Goal: Task Accomplishment & Management: Use online tool/utility

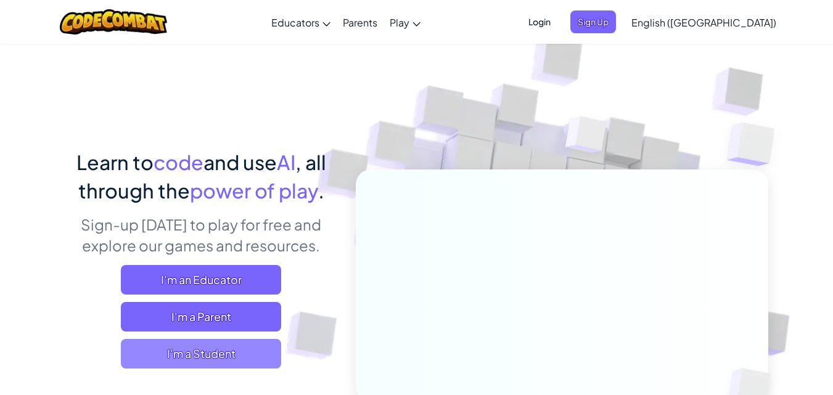
click at [252, 357] on span "I'm a Student" at bounding box center [201, 354] width 160 height 30
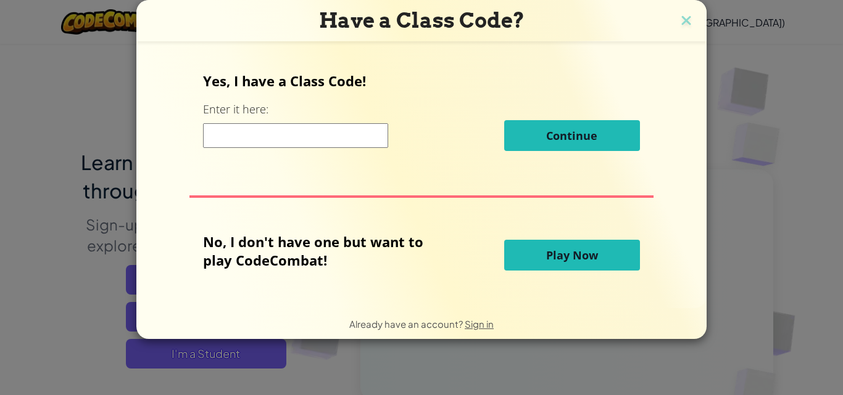
click at [579, 260] on span "Play Now" at bounding box center [572, 255] width 52 height 15
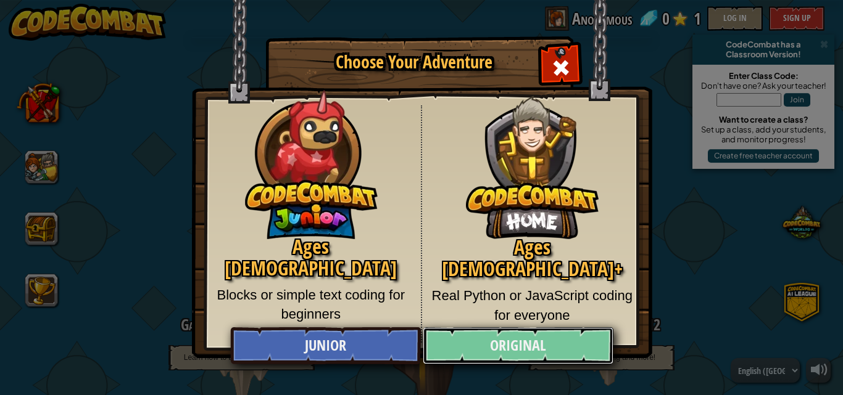
click at [513, 357] on link "Original" at bounding box center [518, 346] width 190 height 37
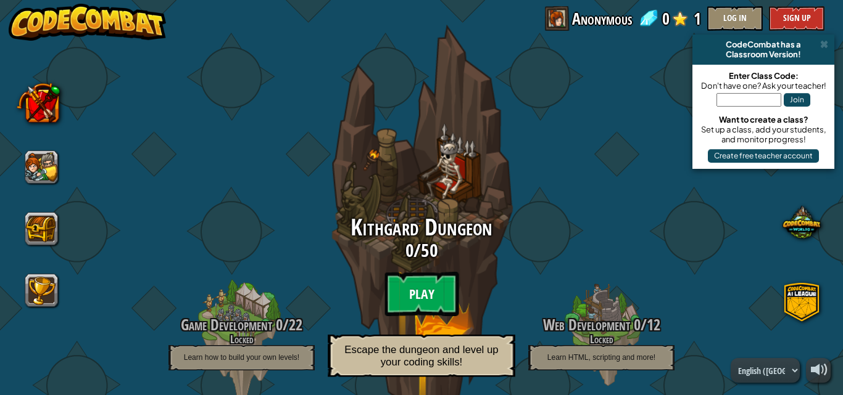
click at [415, 295] on btn "Play" at bounding box center [421, 294] width 74 height 44
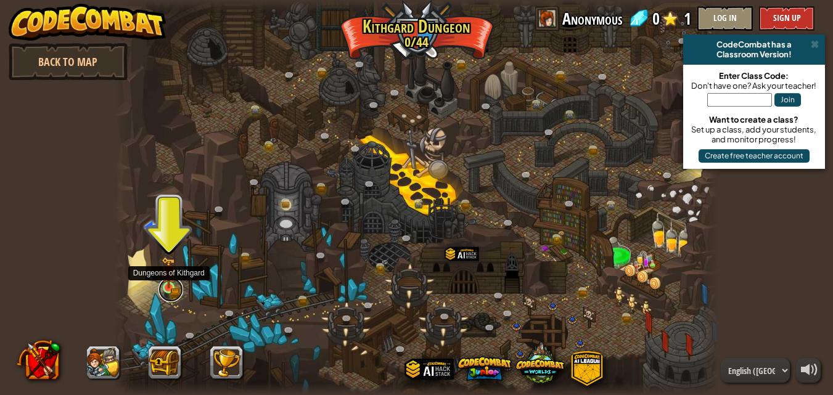
click at [171, 292] on link at bounding box center [171, 290] width 25 height 25
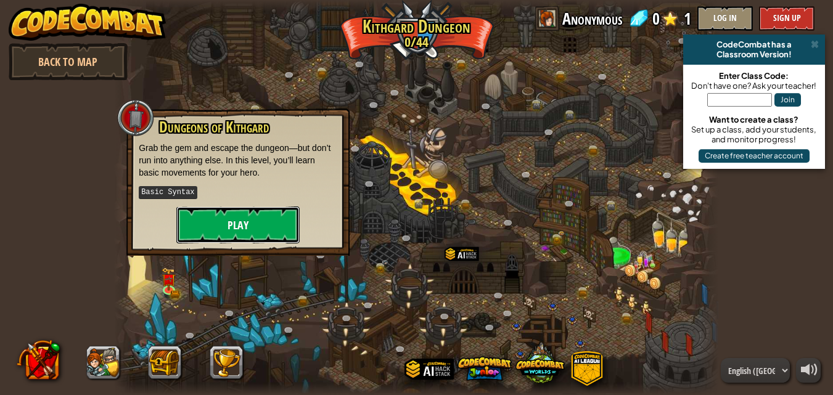
click at [228, 231] on button "Play" at bounding box center [237, 225] width 123 height 37
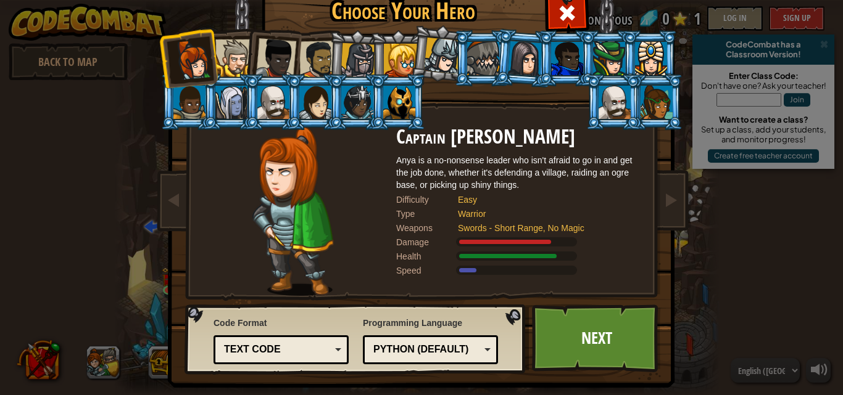
click at [424, 355] on div "Python (Default)" at bounding box center [426, 350] width 107 height 14
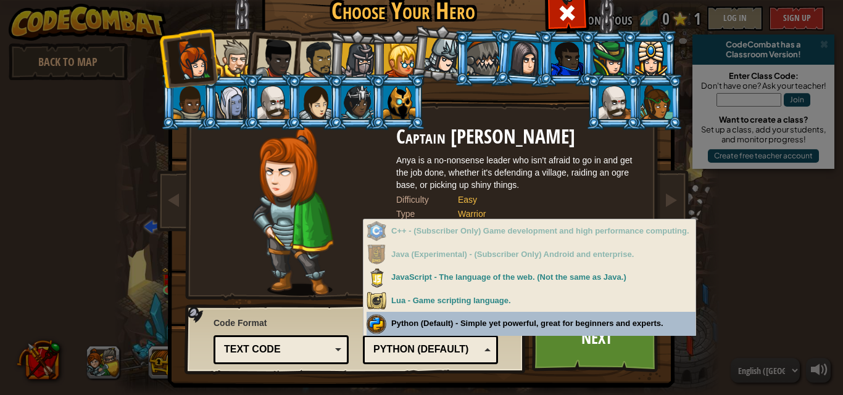
click at [428, 326] on div "Programming Language Python (Default) JavaScript Lua C++ Java (Experimental) Py…" at bounding box center [430, 339] width 135 height 51
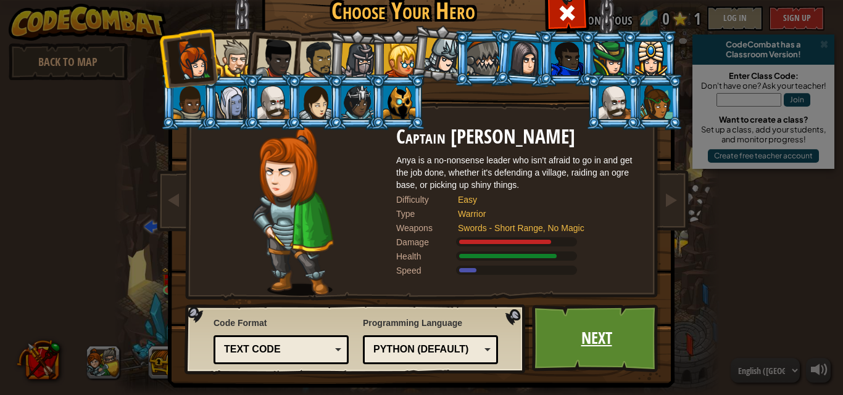
click at [568, 335] on link "Next" at bounding box center [596, 339] width 129 height 68
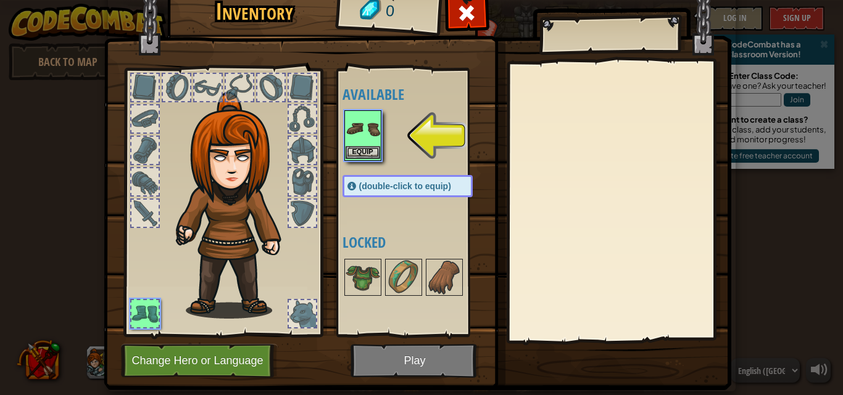
click at [359, 143] on img at bounding box center [362, 129] width 35 height 35
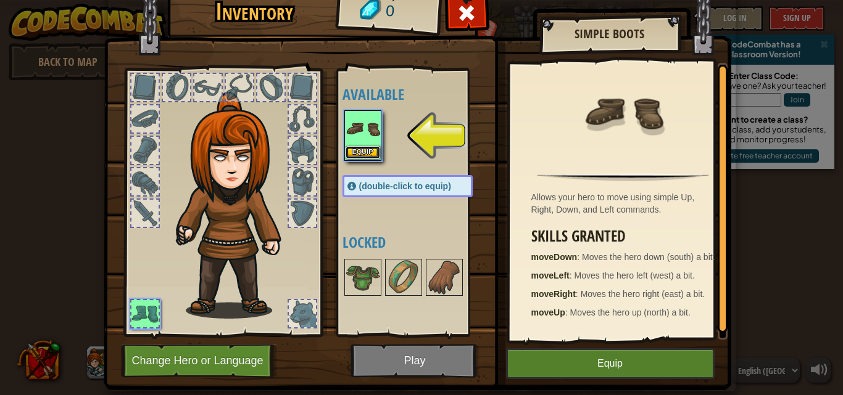
click at [356, 154] on button "Equip" at bounding box center [362, 152] width 35 height 13
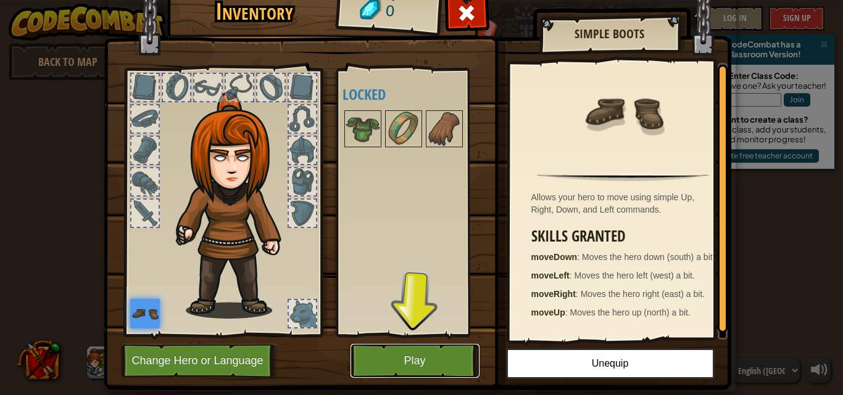
click at [418, 356] on button "Play" at bounding box center [414, 361] width 129 height 34
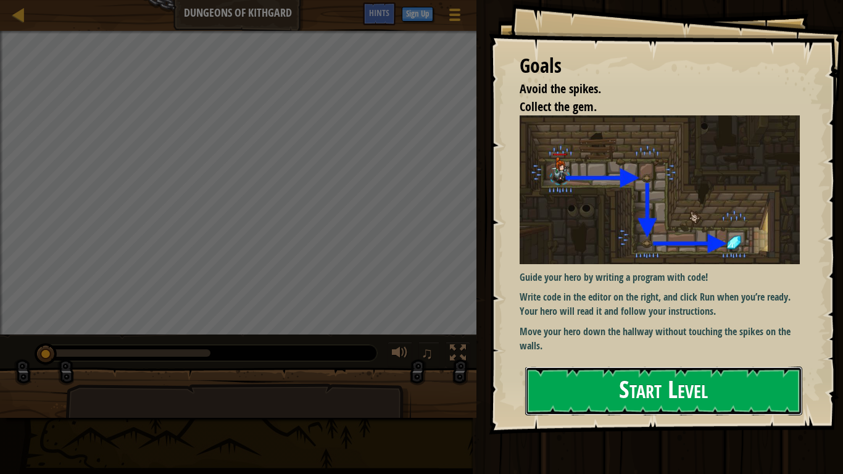
click at [661, 393] on button "Start Level" at bounding box center [663, 390] width 277 height 49
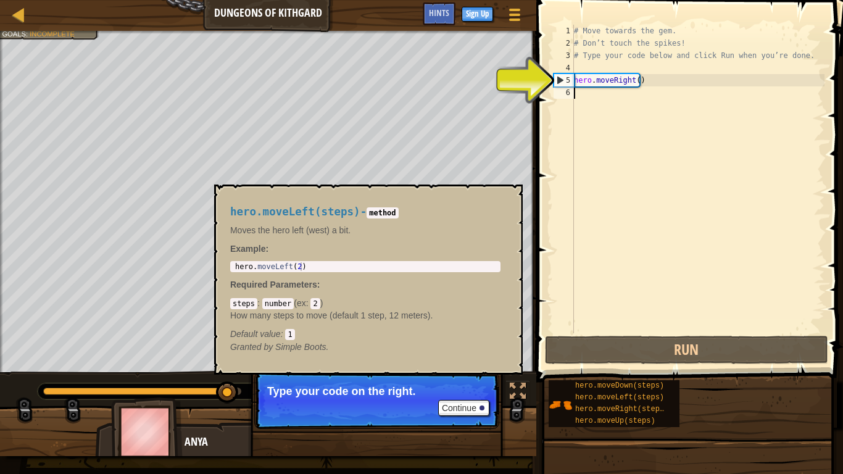
type textarea "j"
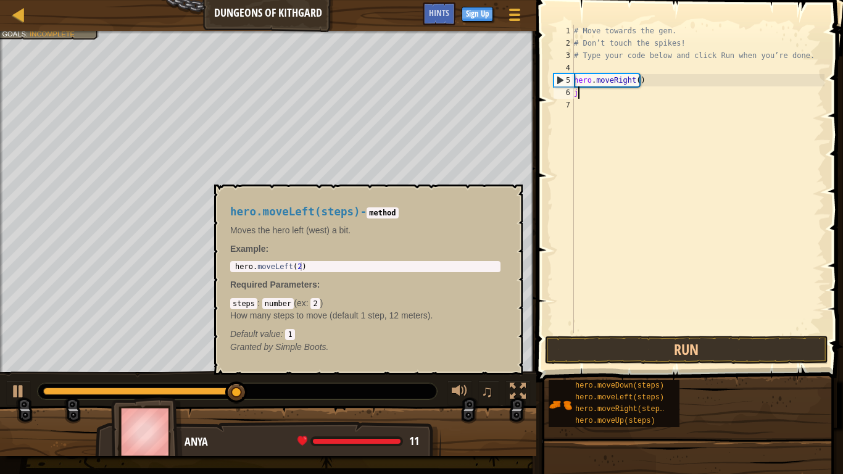
scroll to position [6, 0]
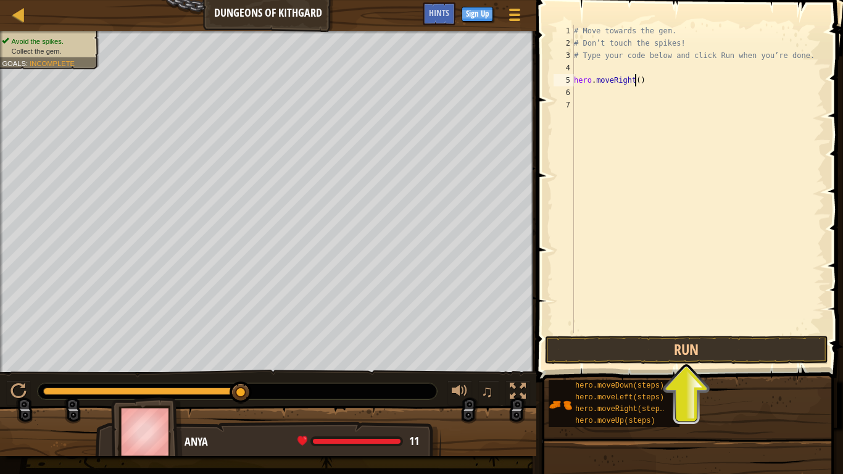
click at [636, 81] on div "# Move towards the gem. # Don’t touch the spikes! # Type your code below and cl…" at bounding box center [697, 191] width 253 height 333
click at [636, 81] on div "# Move towards the gem. # Don’t touch the spikes! # Type your code below and cl…" at bounding box center [697, 179] width 253 height 308
type textarea "hero.moveRight(2)"
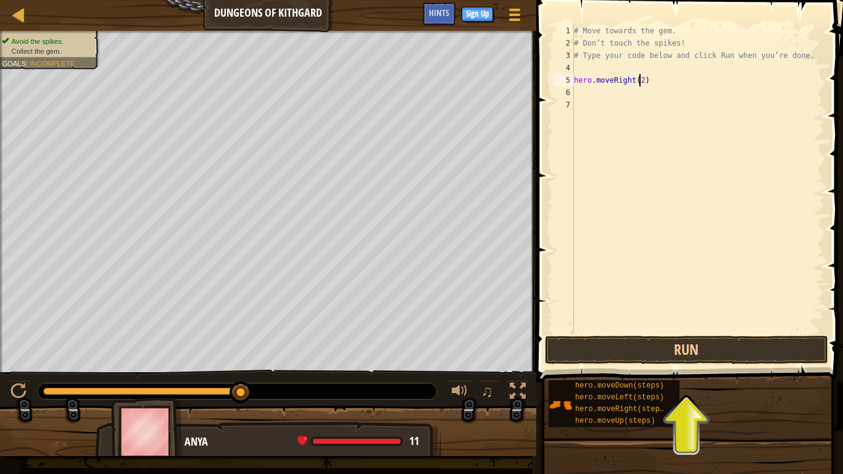
click at [572, 88] on div "6" at bounding box center [563, 92] width 20 height 12
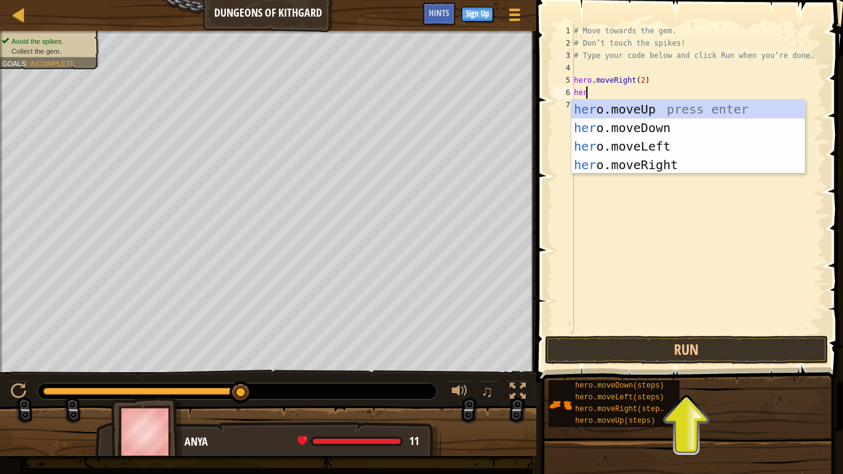
type textarea "hero"
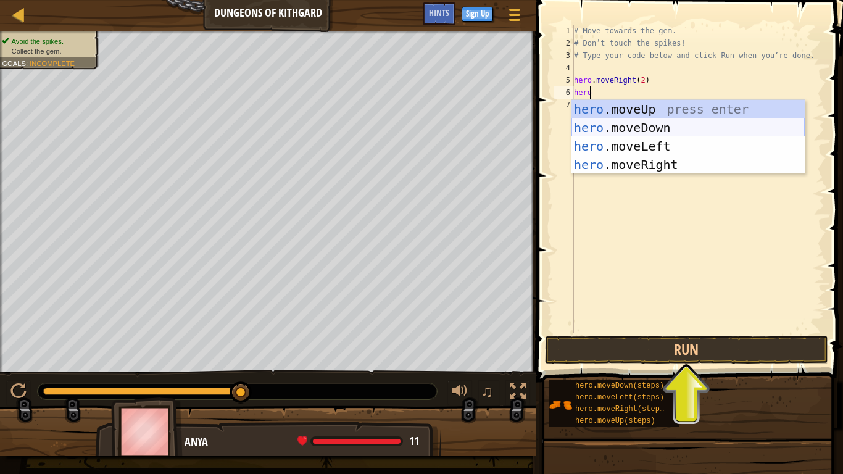
click at [622, 123] on div "hero .moveUp press enter hero .moveDown press enter hero .moveLeft press enter …" at bounding box center [687, 155] width 233 height 111
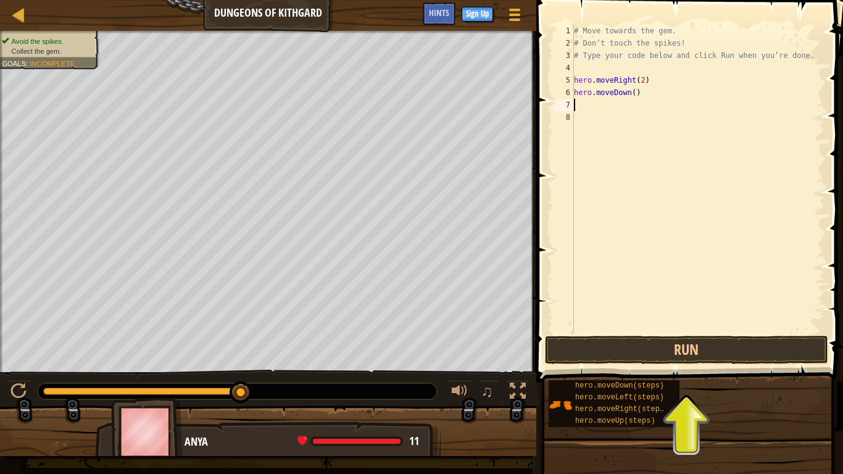
scroll to position [6, 0]
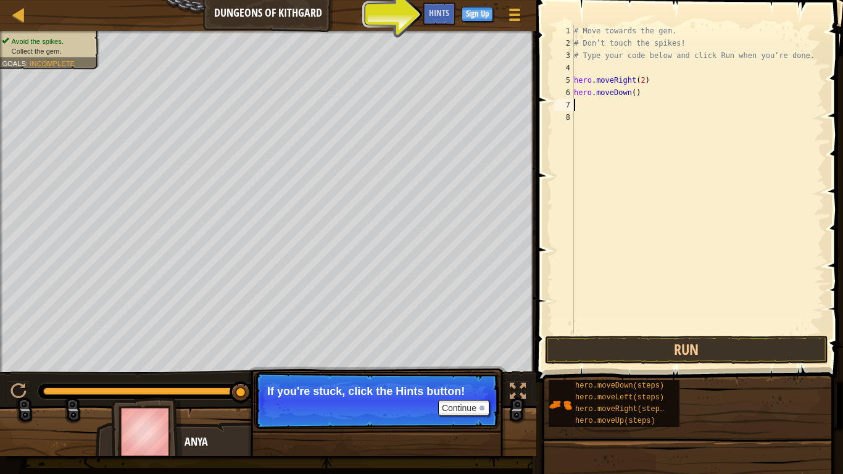
click at [629, 92] on div "# Move towards the gem. # Don’t touch the spikes! # Type your code below and cl…" at bounding box center [697, 191] width 253 height 333
type textarea "hero.moveDown(2)"
click at [576, 100] on div "# Move towards the gem. # Don’t touch the spikes! # Type your code below and cl…" at bounding box center [697, 191] width 253 height 333
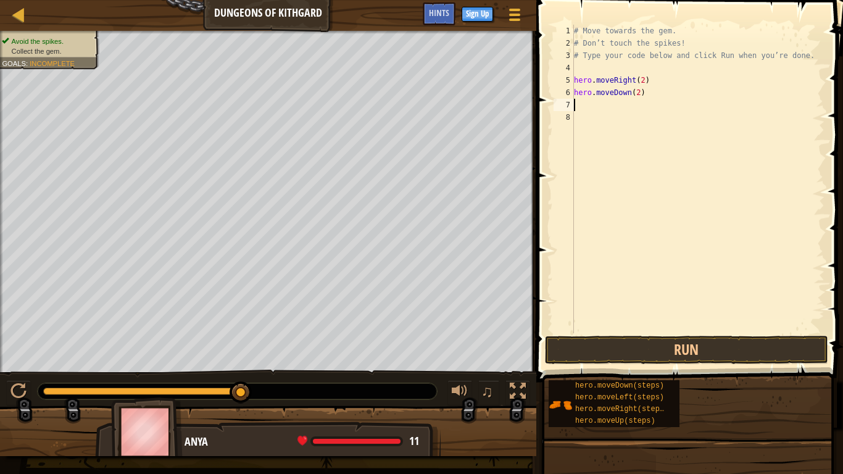
type textarea "h"
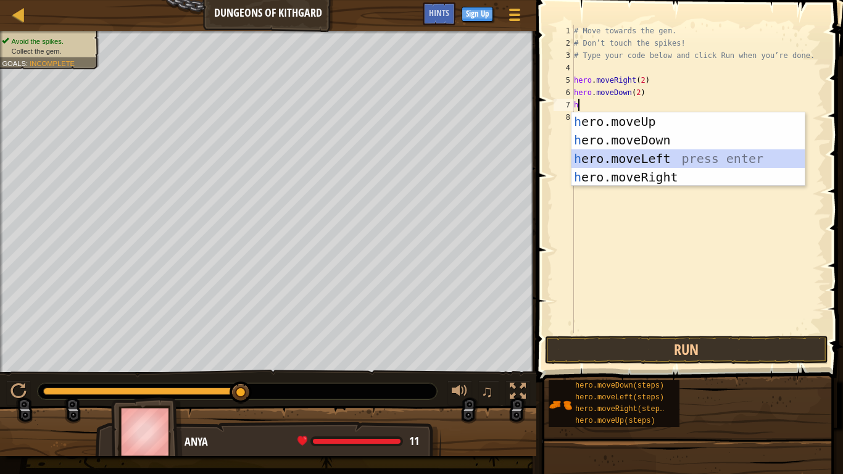
click at [614, 163] on div "h ero.moveUp press enter h ero.moveDown press enter h ero.moveLeft press enter …" at bounding box center [687, 167] width 233 height 111
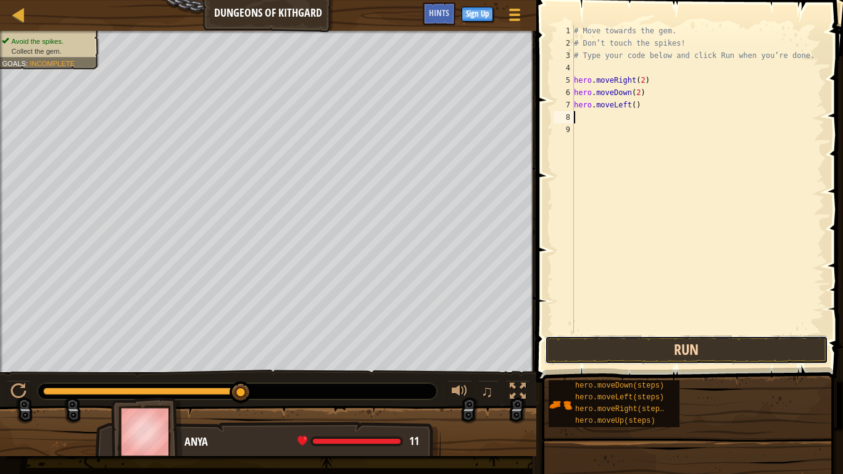
click at [655, 353] on button "Run" at bounding box center [686, 350] width 283 height 28
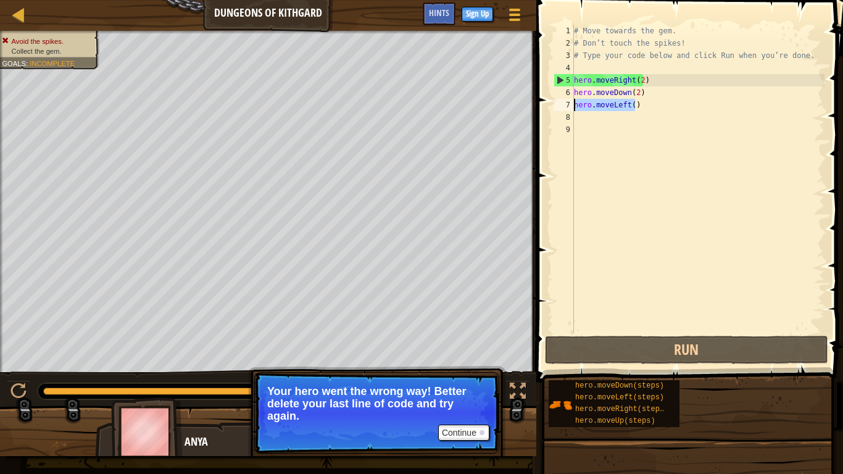
drag, startPoint x: 640, startPoint y: 101, endPoint x: 567, endPoint y: 107, distance: 73.7
click at [567, 107] on div "1 2 3 4 5 6 7 8 9 # Move towards the gem. # Don’t touch the spikes! # Type your…" at bounding box center [687, 179] width 273 height 308
type textarea "hero.moveLeft()"
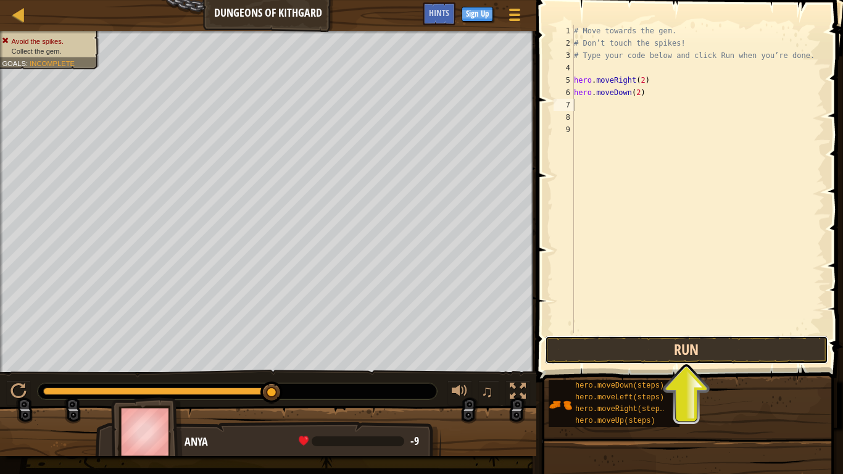
click at [680, 342] on button "Run" at bounding box center [686, 350] width 283 height 28
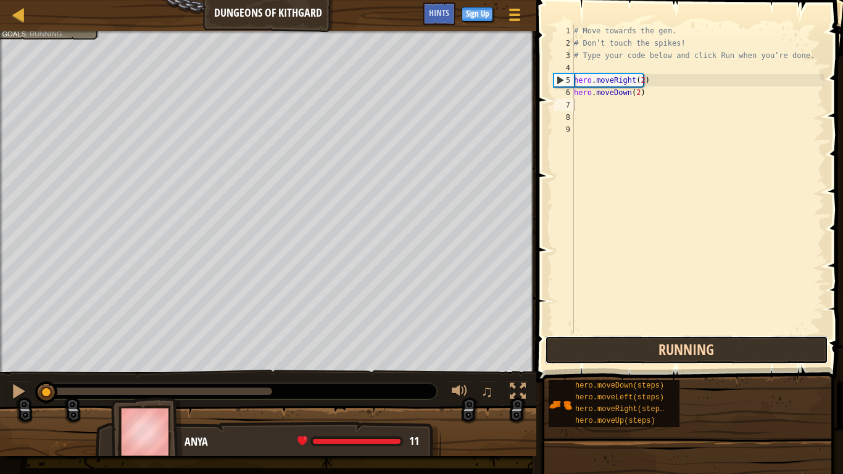
click at [680, 342] on button "Running" at bounding box center [686, 350] width 283 height 28
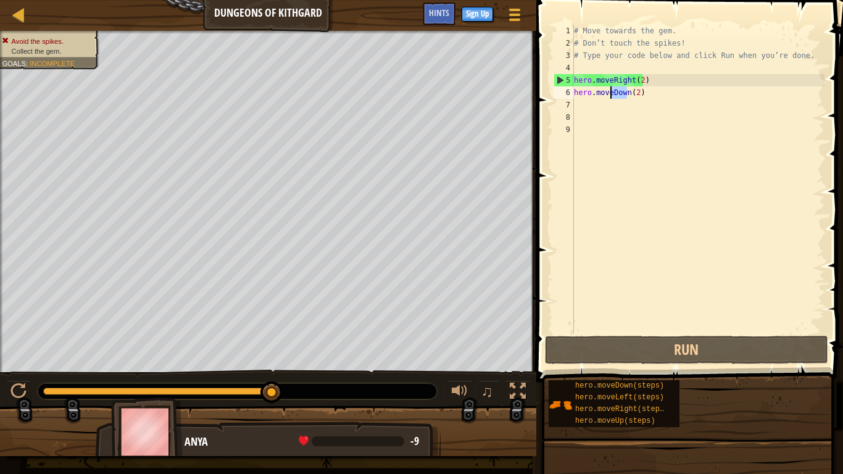
drag, startPoint x: 625, startPoint y: 93, endPoint x: 609, endPoint y: 93, distance: 16.0
click at [609, 93] on div "# Move towards the gem. # Don’t touch the spikes! # Type your code below and cl…" at bounding box center [697, 191] width 253 height 333
click at [637, 78] on div "# Move towards the gem. # Don’t touch the spikes! # Type your code below and cl…" at bounding box center [697, 191] width 253 height 333
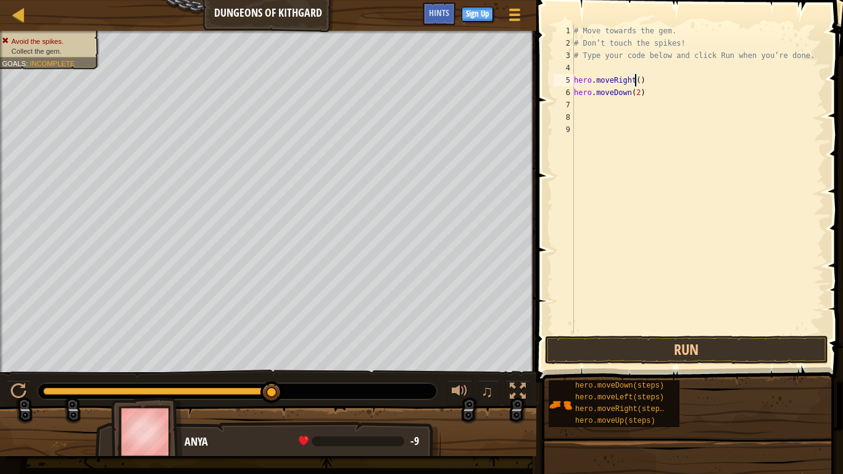
type textarea "hero.moveRight(0)"
click at [690, 289] on div "# Move towards the gem. # Don’t touch the spikes! # Type your code below and cl…" at bounding box center [697, 191] width 253 height 333
click at [667, 349] on button "Run" at bounding box center [686, 350] width 283 height 28
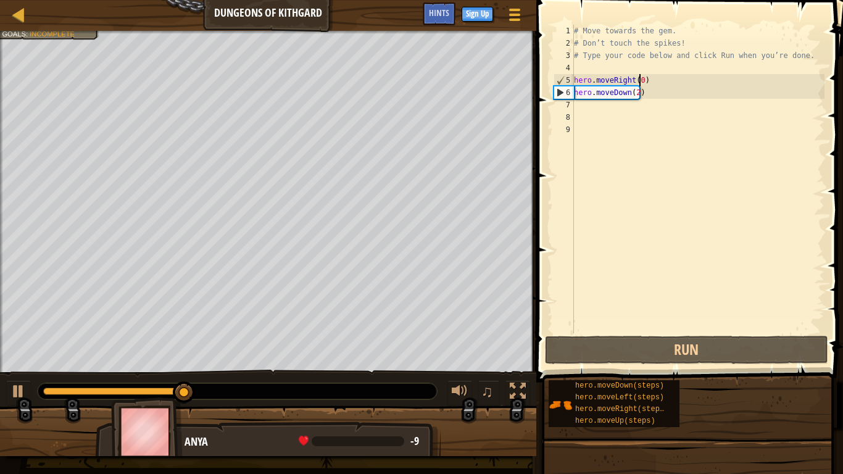
click at [639, 79] on div "# Move towards the gem. # Don’t touch the spikes! # Type your code below and cl…" at bounding box center [697, 191] width 253 height 333
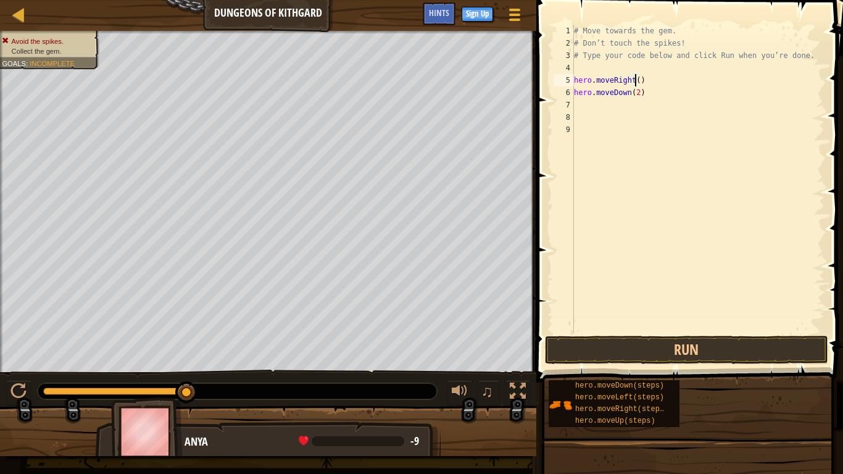
scroll to position [6, 5]
click at [638, 91] on div "# Move towards the gem. # Don’t touch the spikes! # Type your code below and cl…" at bounding box center [697, 191] width 253 height 333
click at [696, 352] on button "Run" at bounding box center [686, 350] width 283 height 28
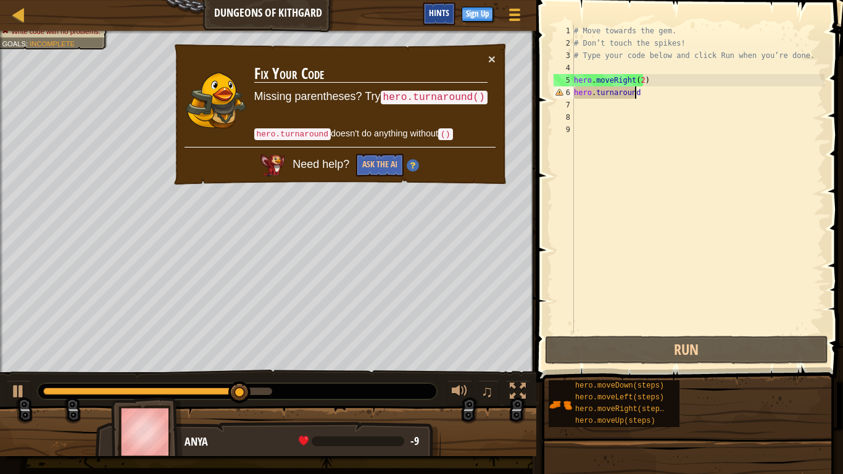
click at [442, 5] on div "Hints" at bounding box center [439, 13] width 33 height 23
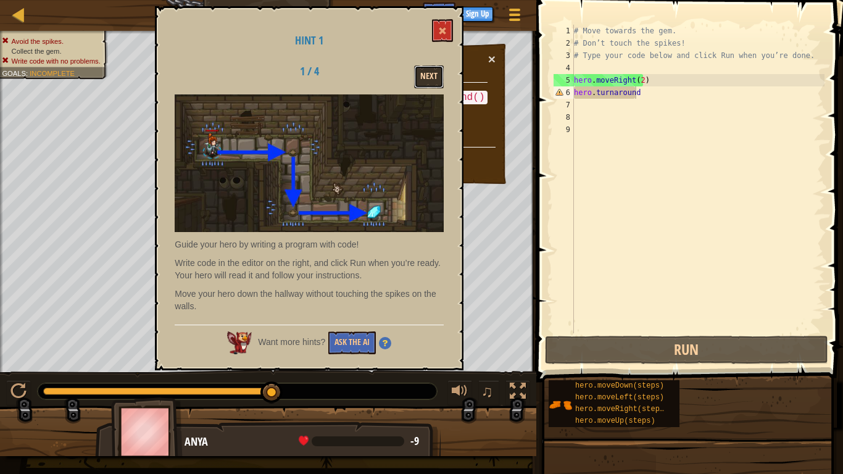
click at [427, 77] on button "Next" at bounding box center [429, 76] width 30 height 23
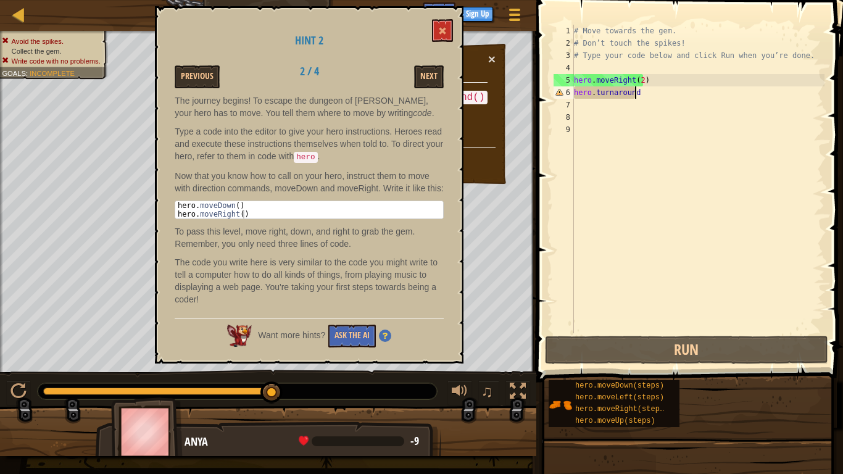
click at [635, 92] on div "# Move towards the gem. # Don’t touch the spikes! # Type your code below and cl…" at bounding box center [697, 191] width 253 height 333
click at [450, 23] on button at bounding box center [442, 30] width 21 height 23
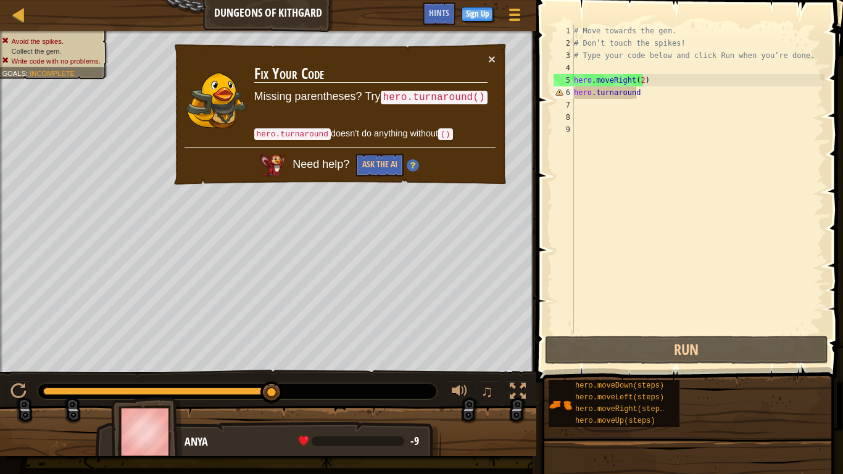
click at [643, 93] on div "# Move towards the gem. # Don’t touch the spikes! # Type your code below and cl…" at bounding box center [697, 191] width 253 height 333
click at [493, 57] on button "×" at bounding box center [491, 58] width 7 height 13
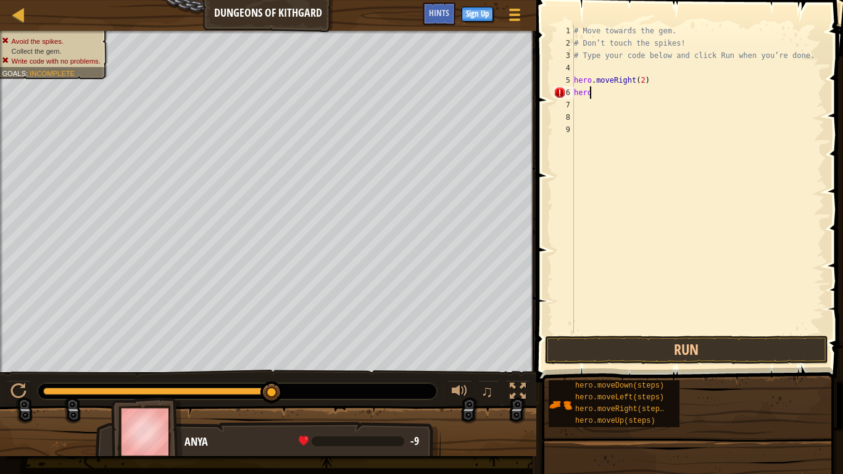
scroll to position [6, 1]
type textarea "h"
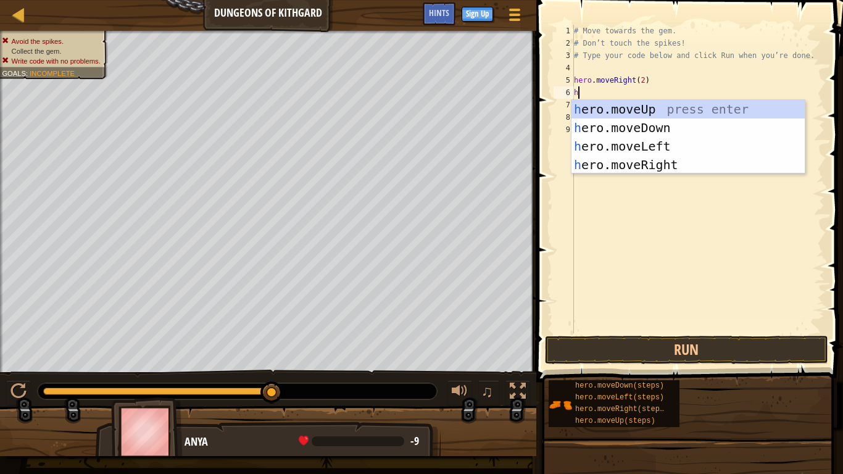
type textarea "he"
click at [629, 149] on div "he ro.moveUp press enter he ro.moveDown press enter he ro.moveLeft press enter …" at bounding box center [687, 155] width 233 height 111
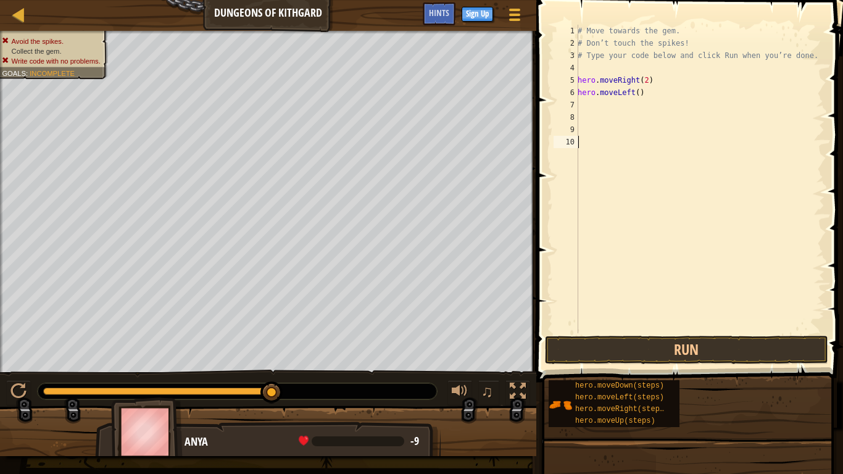
click at [629, 149] on div "# Move towards the gem. # Don’t touch the spikes! # Type your code below and cl…" at bounding box center [699, 191] width 249 height 333
click at [632, 93] on div "# Move towards the gem. # Don’t touch the spikes! # Type your code below and cl…" at bounding box center [699, 191] width 249 height 333
click at [635, 92] on div "# Move towards the gem. # Don’t touch the spikes! # Type your code below and cl…" at bounding box center [699, 191] width 249 height 333
click at [692, 343] on button "Run" at bounding box center [686, 350] width 283 height 28
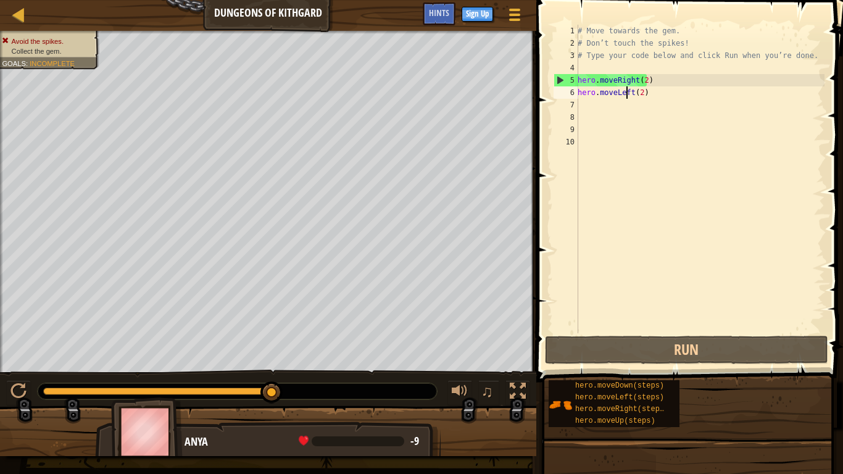
click at [627, 90] on div "# Move towards the gem. # Don’t touch the spikes! # Type your code below and cl…" at bounding box center [699, 191] width 249 height 333
click at [630, 91] on div "# Move towards the gem. # Don’t touch the spikes! # Type your code below and cl…" at bounding box center [699, 191] width 249 height 333
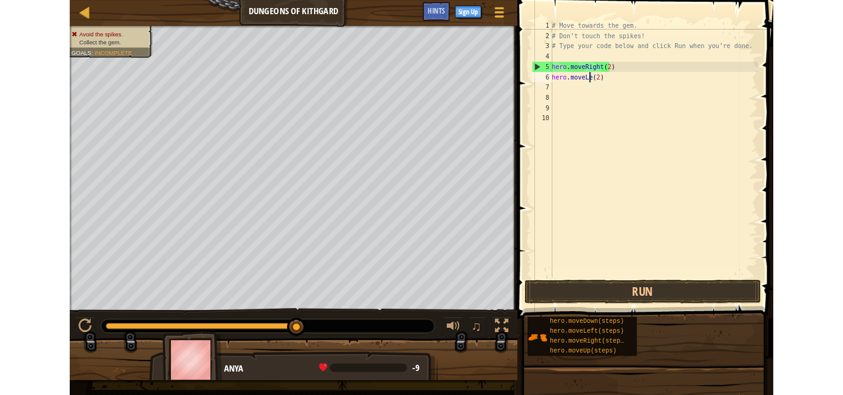
scroll to position [6, 4]
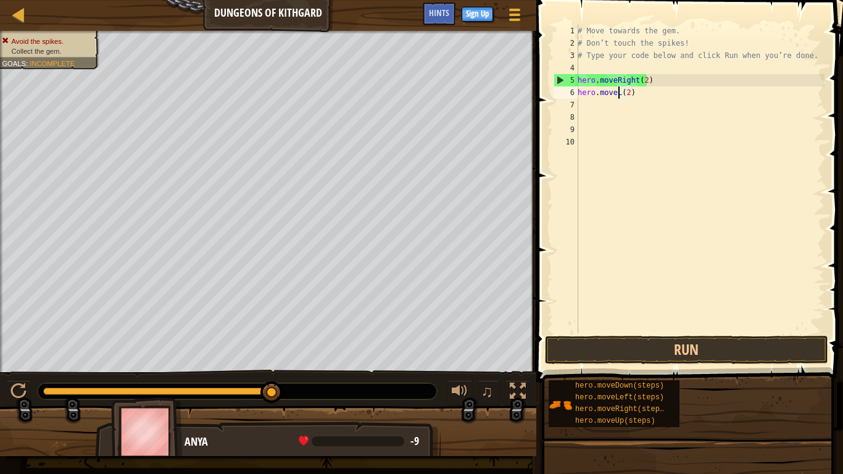
type textarea "hero.move(2)"
click at [20, 7] on div at bounding box center [18, 14] width 15 height 15
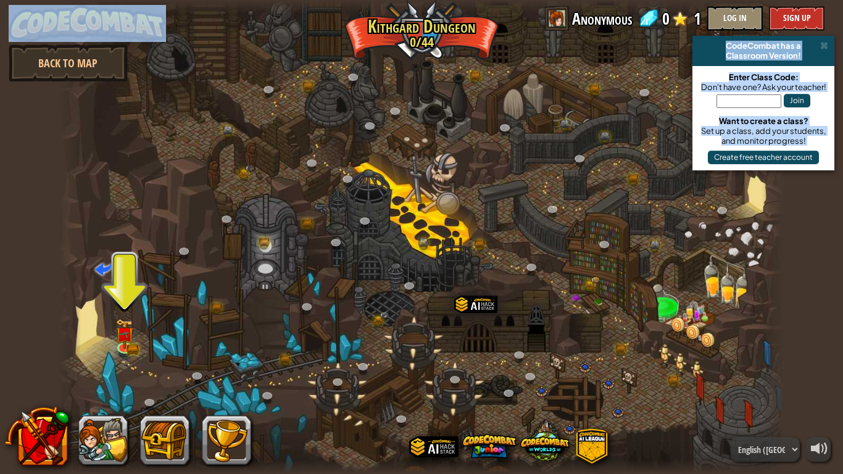
drag, startPoint x: 8, startPoint y: 0, endPoint x: 337, endPoint y: 43, distance: 332.1
click at [337, 43] on div "powered by Back to Map CodeCombat has a Classroom Version! Enter Class Code: Do…" at bounding box center [421, 237] width 843 height 474
